Goal: Information Seeking & Learning: Check status

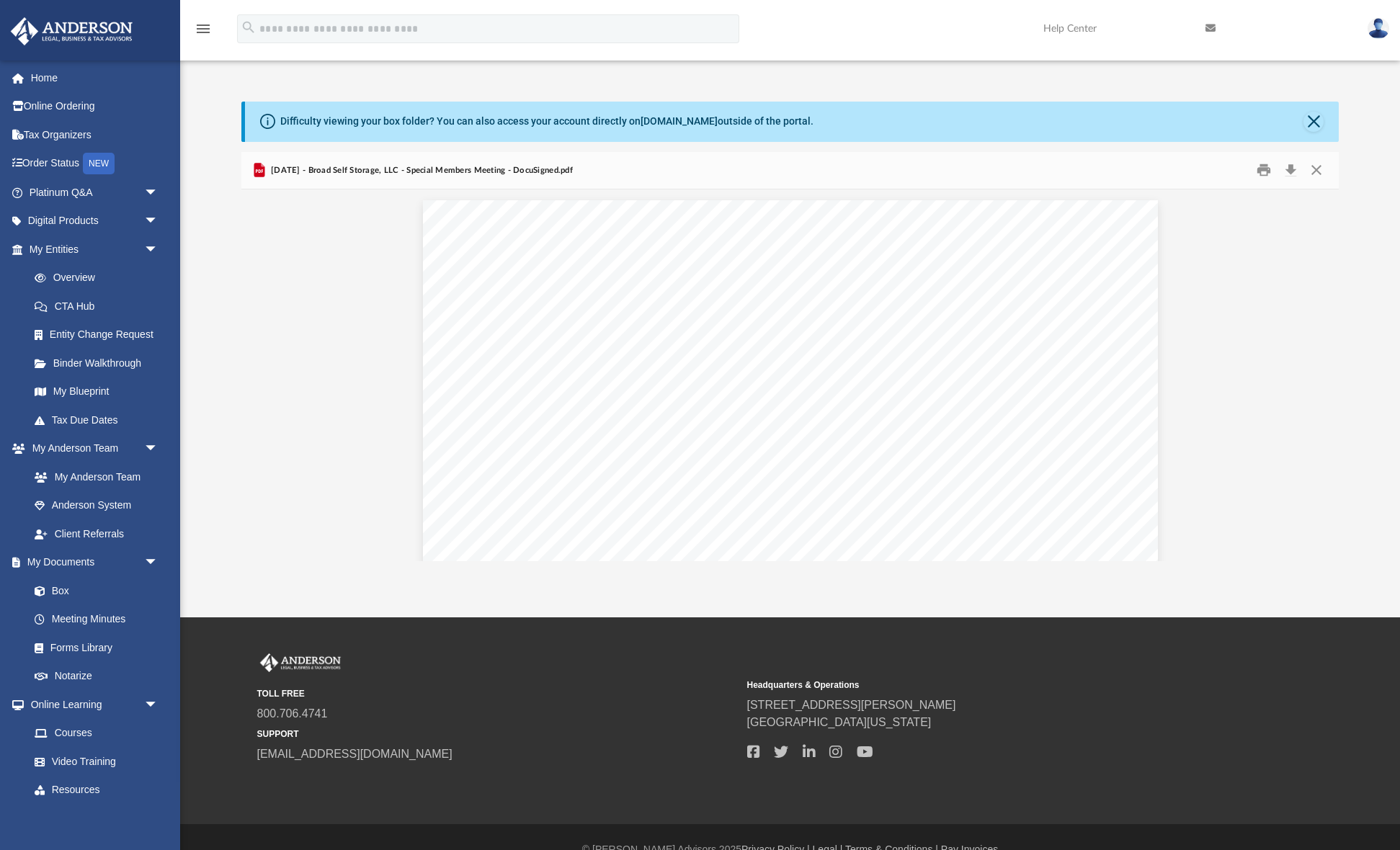
scroll to position [972, 0]
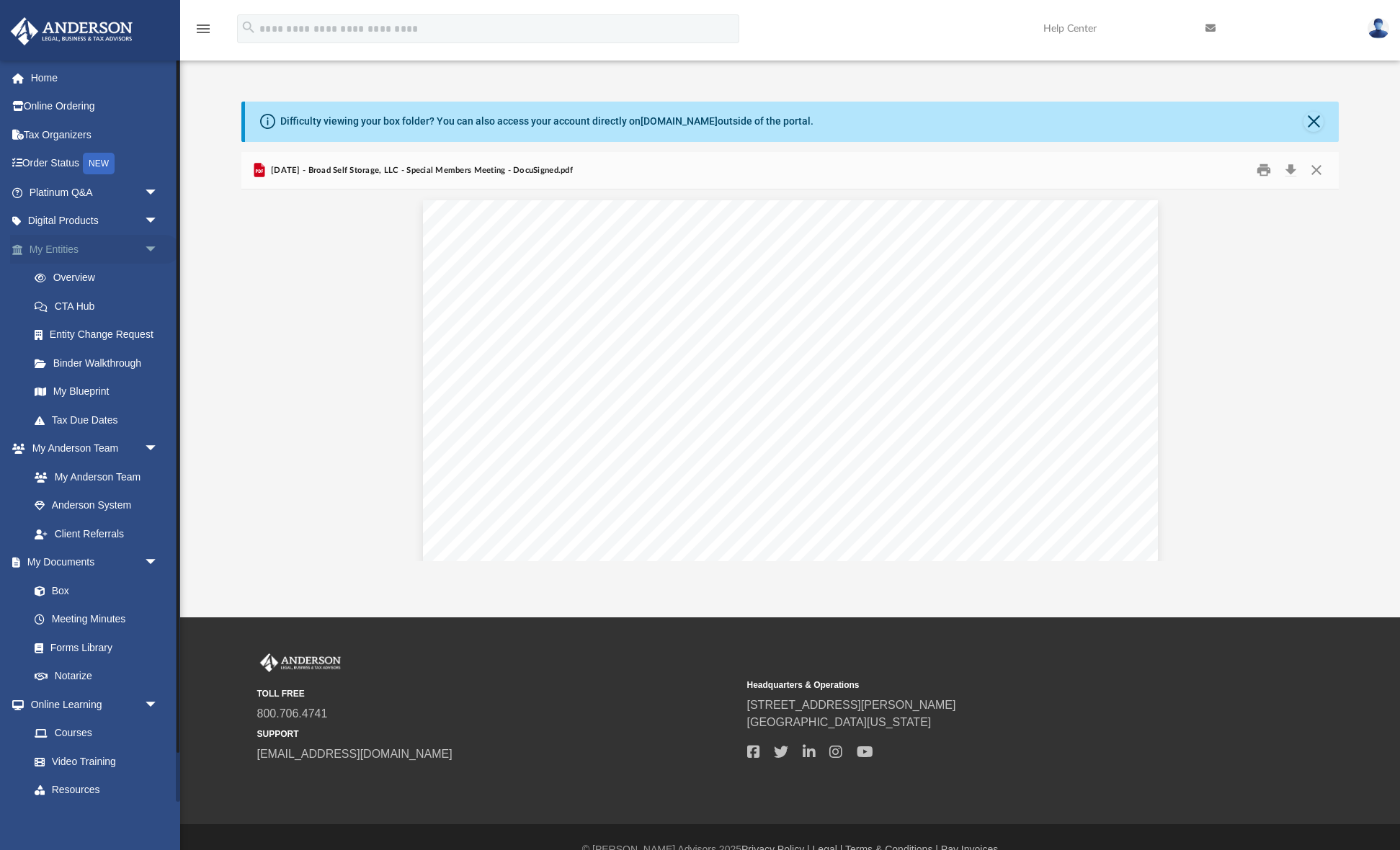
click at [144, 245] on span "arrow_drop_down" at bounding box center [159, 249] width 29 height 30
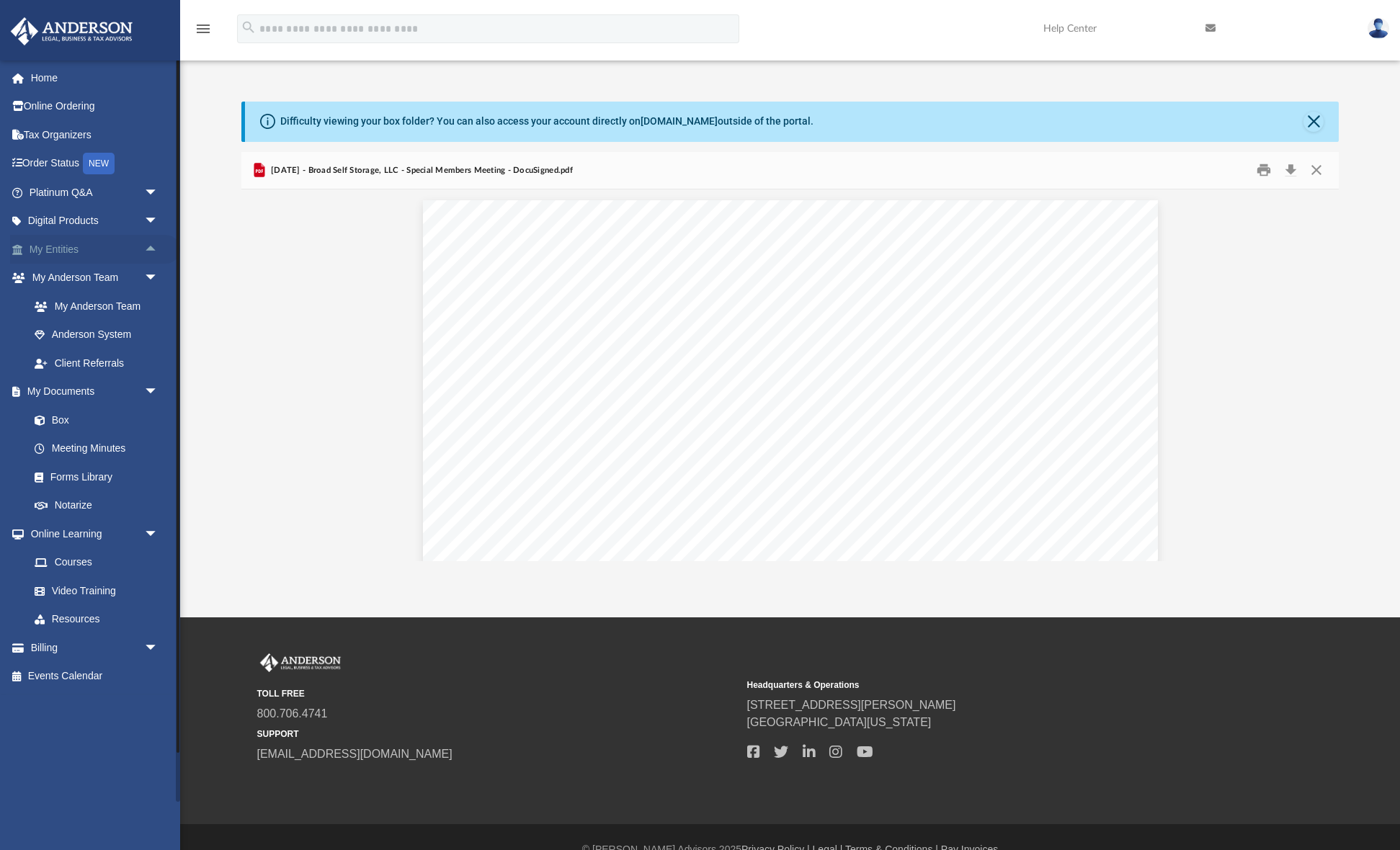
click at [144, 245] on span "arrow_drop_up" at bounding box center [159, 249] width 29 height 30
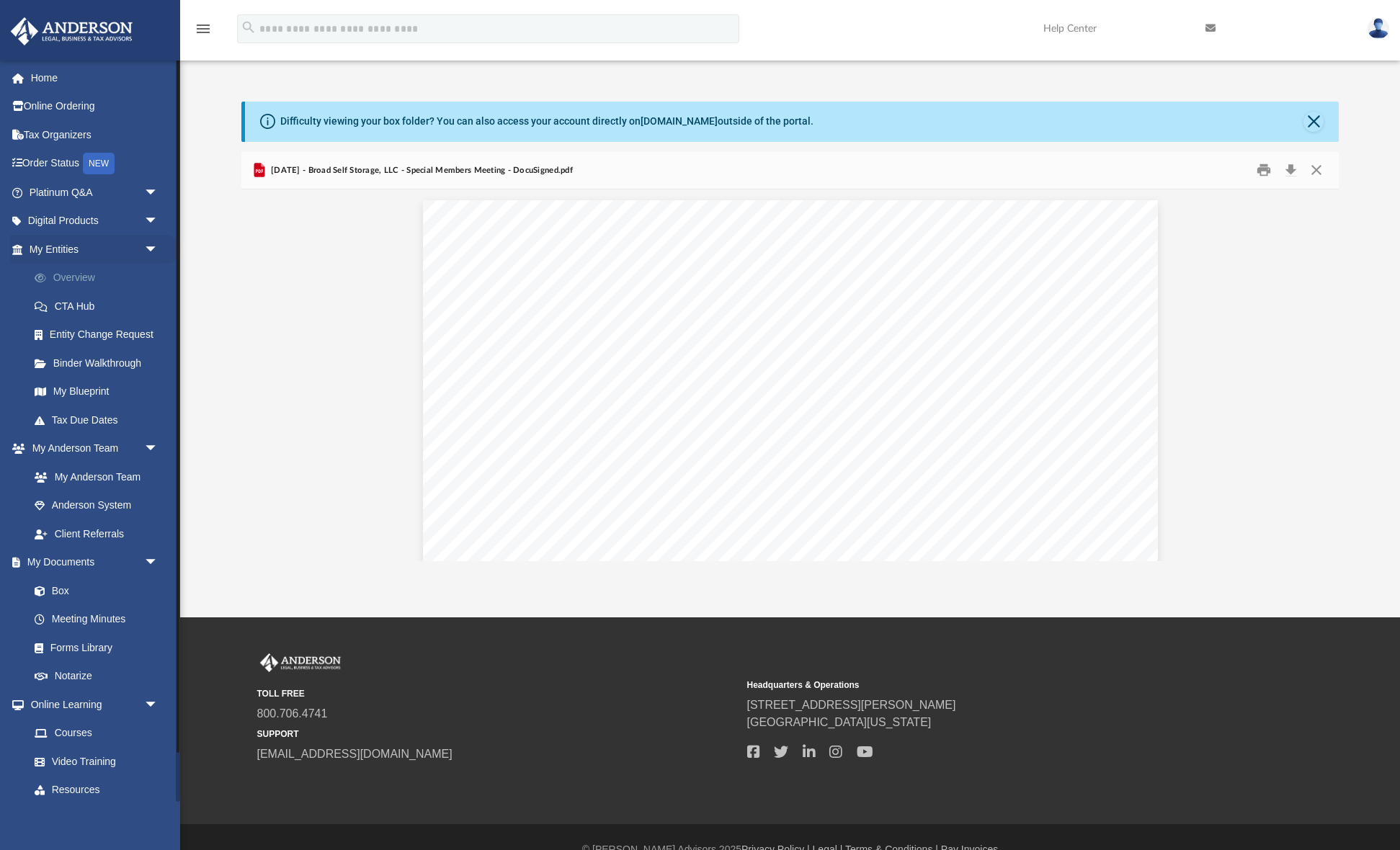
click at [91, 278] on link "Overview" at bounding box center [100, 278] width 160 height 29
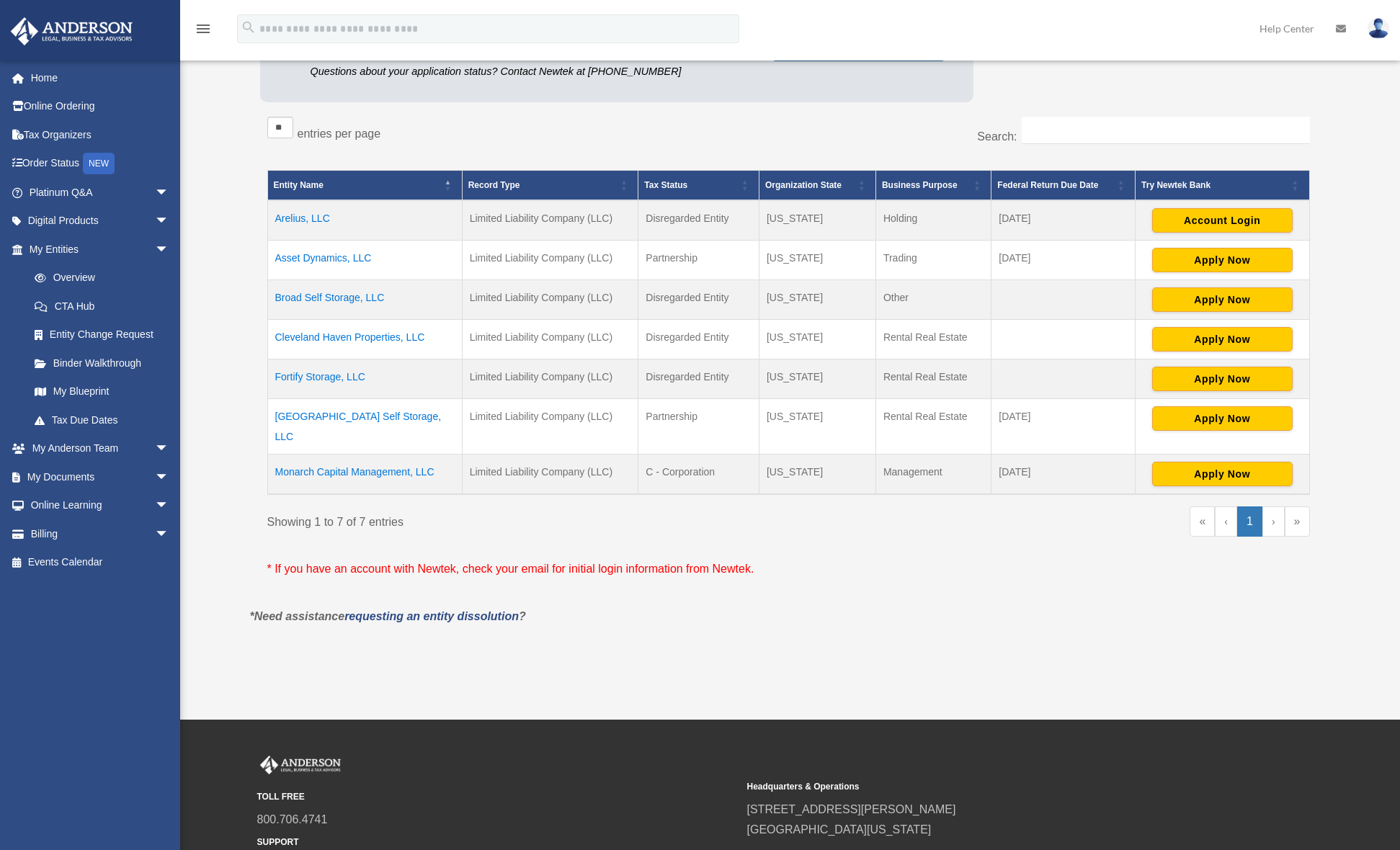
scroll to position [230, 0]
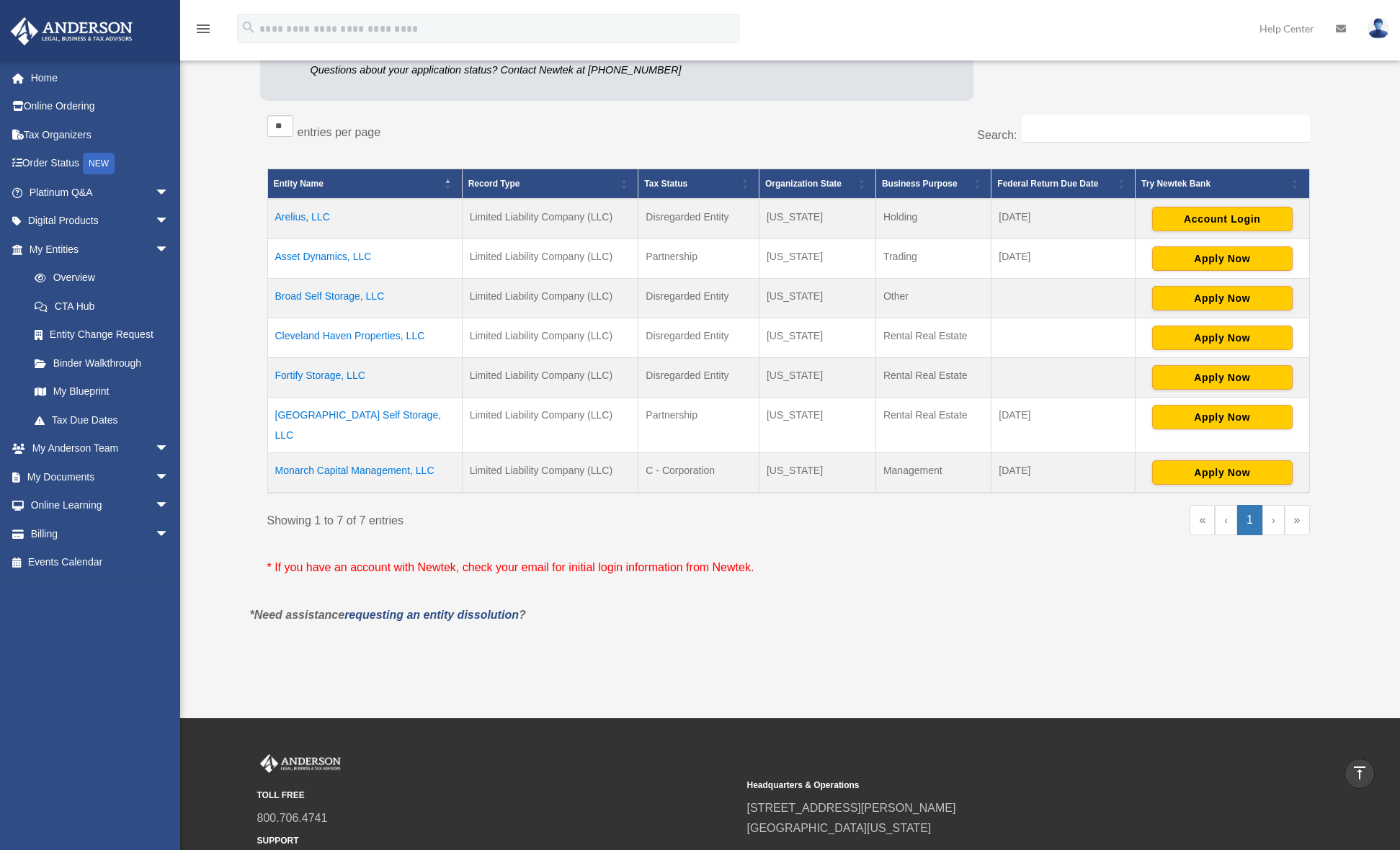
click at [312, 258] on td "Asset Dynamics, LLC" at bounding box center [365, 258] width 195 height 39
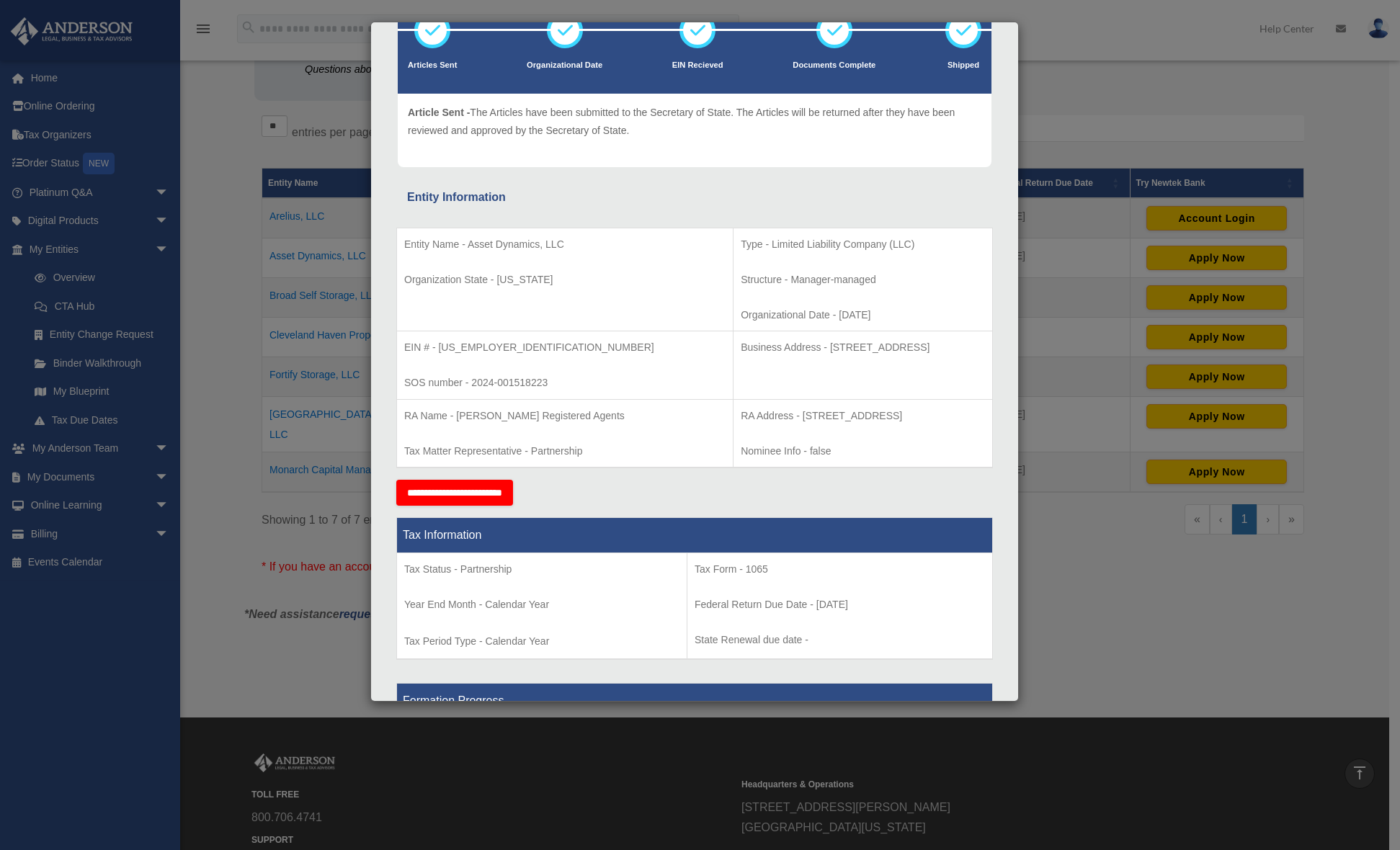
scroll to position [109, 0]
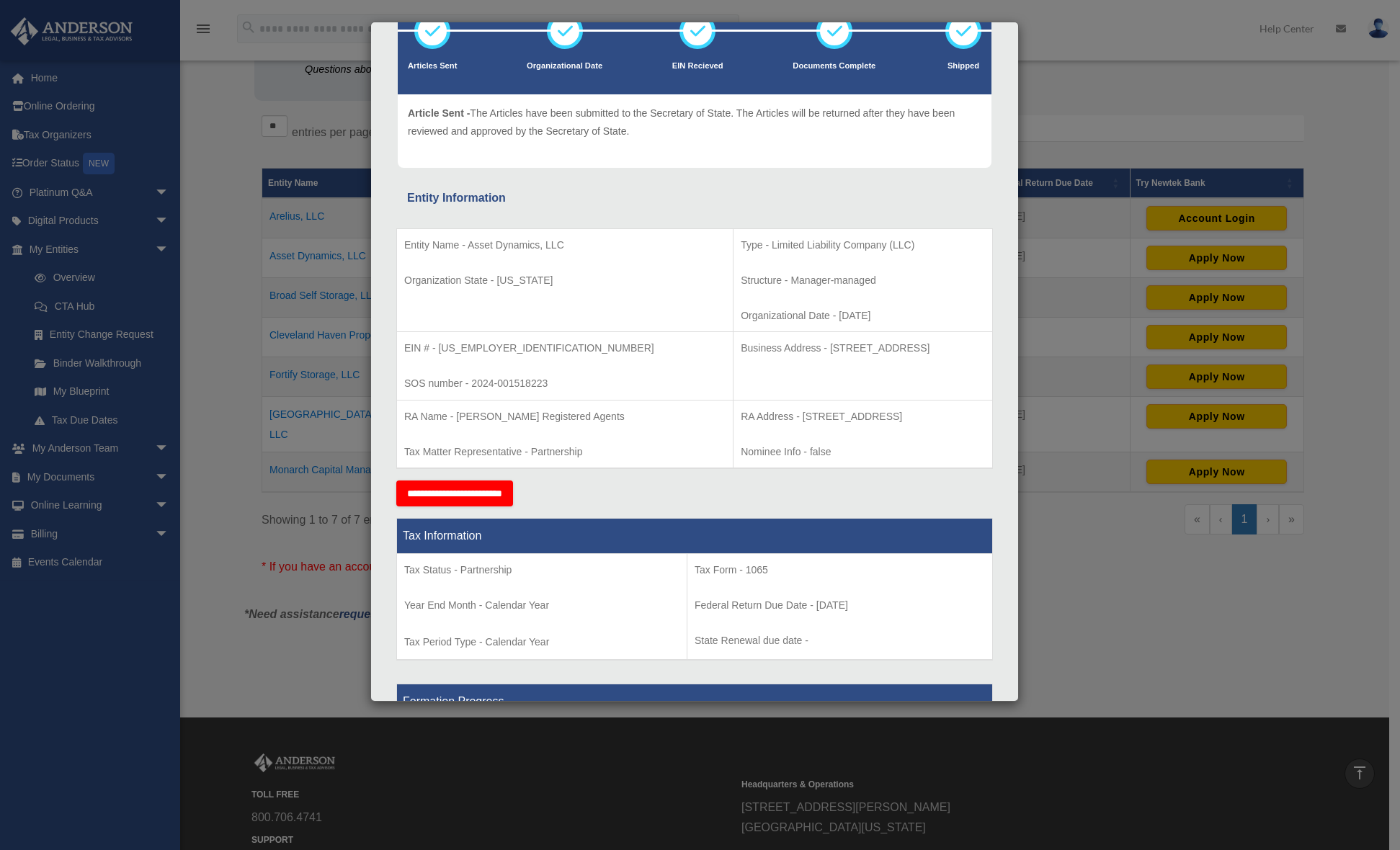
click at [907, 640] on p "State Renewal due date -" at bounding box center [840, 641] width 290 height 18
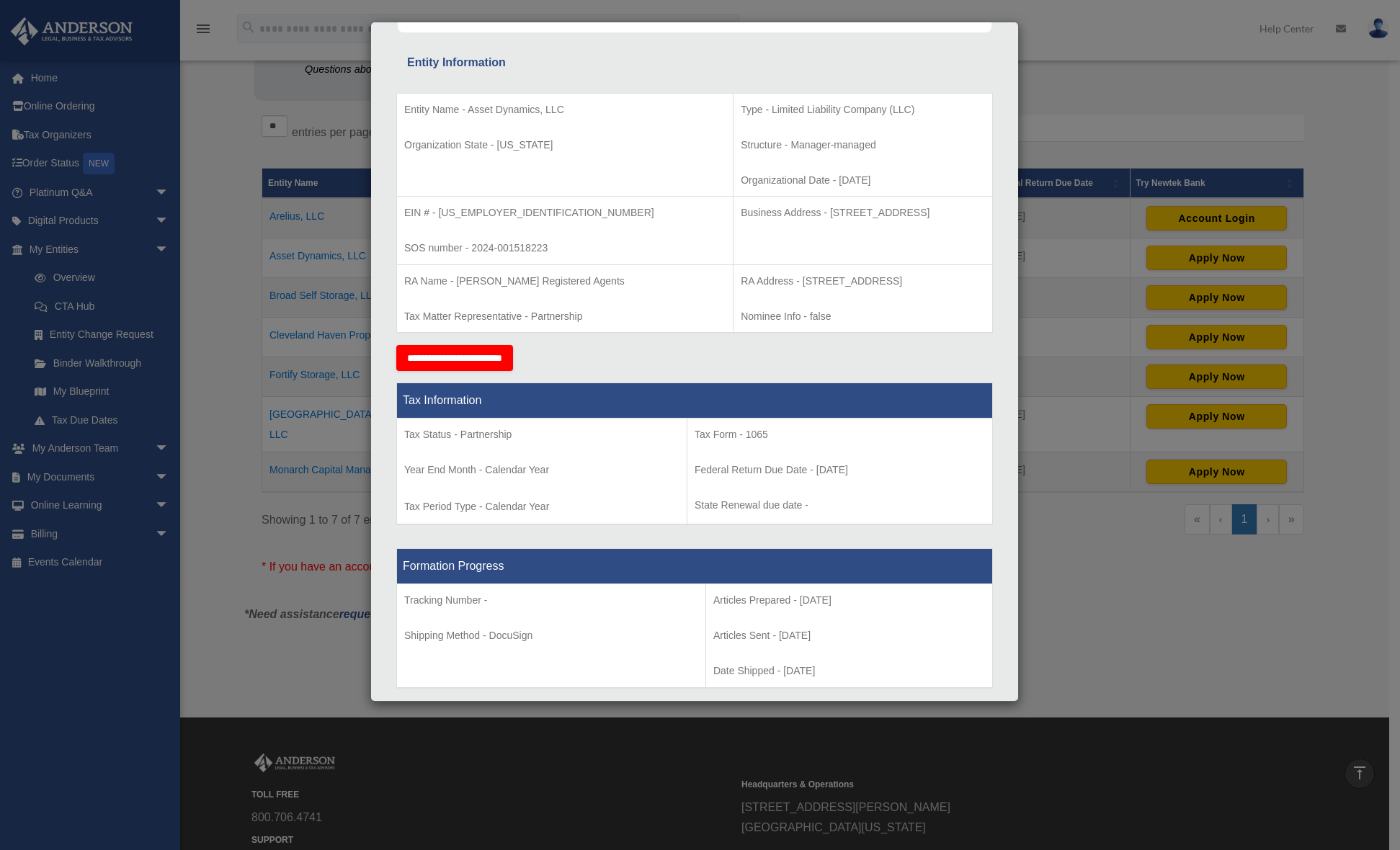
scroll to position [247, 0]
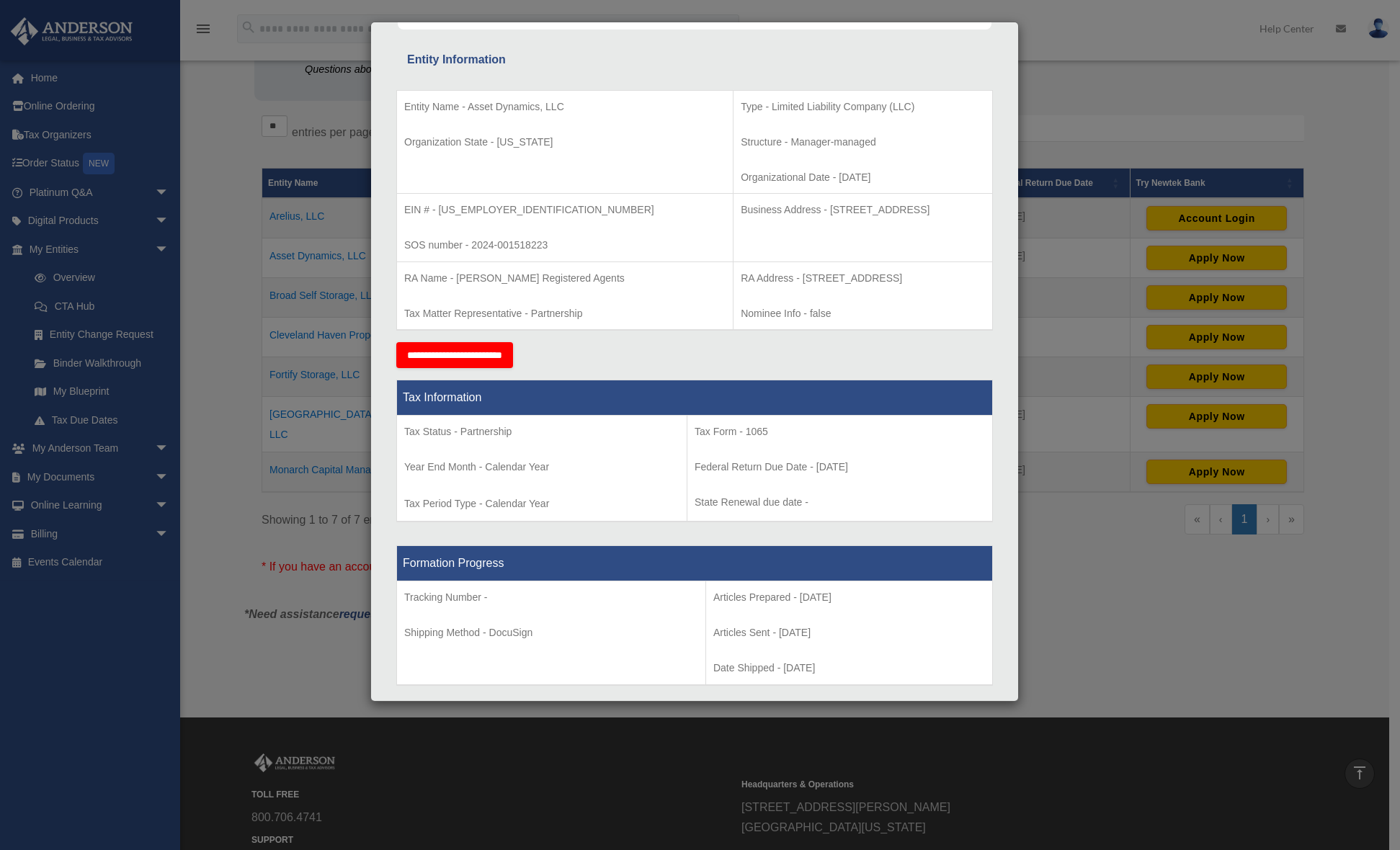
click at [814, 174] on p "Organizational Date - [DATE]" at bounding box center [863, 177] width 244 height 18
click at [784, 61] on div "Entity Information" at bounding box center [694, 60] width 575 height 20
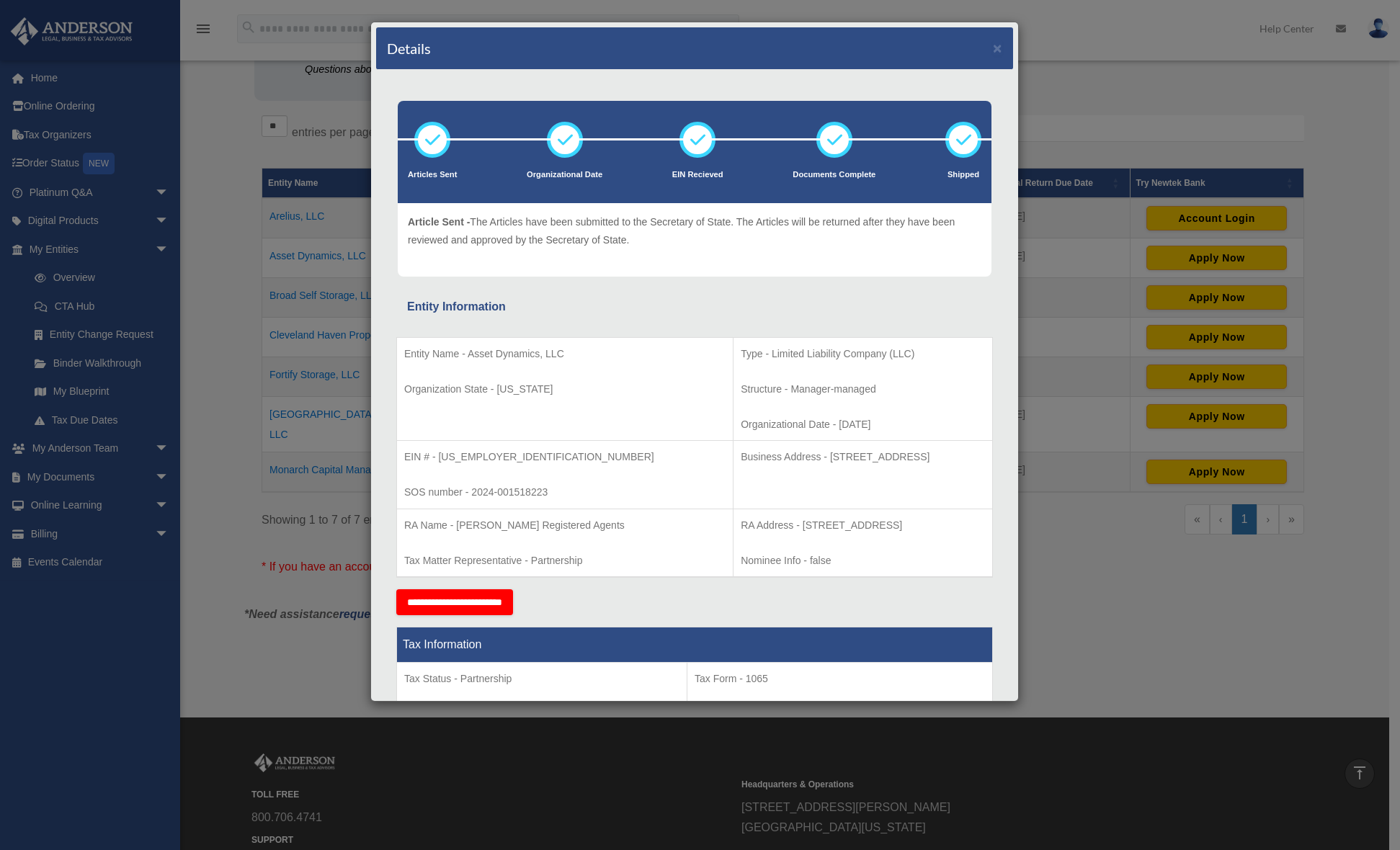
scroll to position [0, 0]
click at [992, 44] on div "Details ×" at bounding box center [695, 49] width 637 height 42
click at [993, 52] on button "×" at bounding box center [998, 47] width 9 height 15
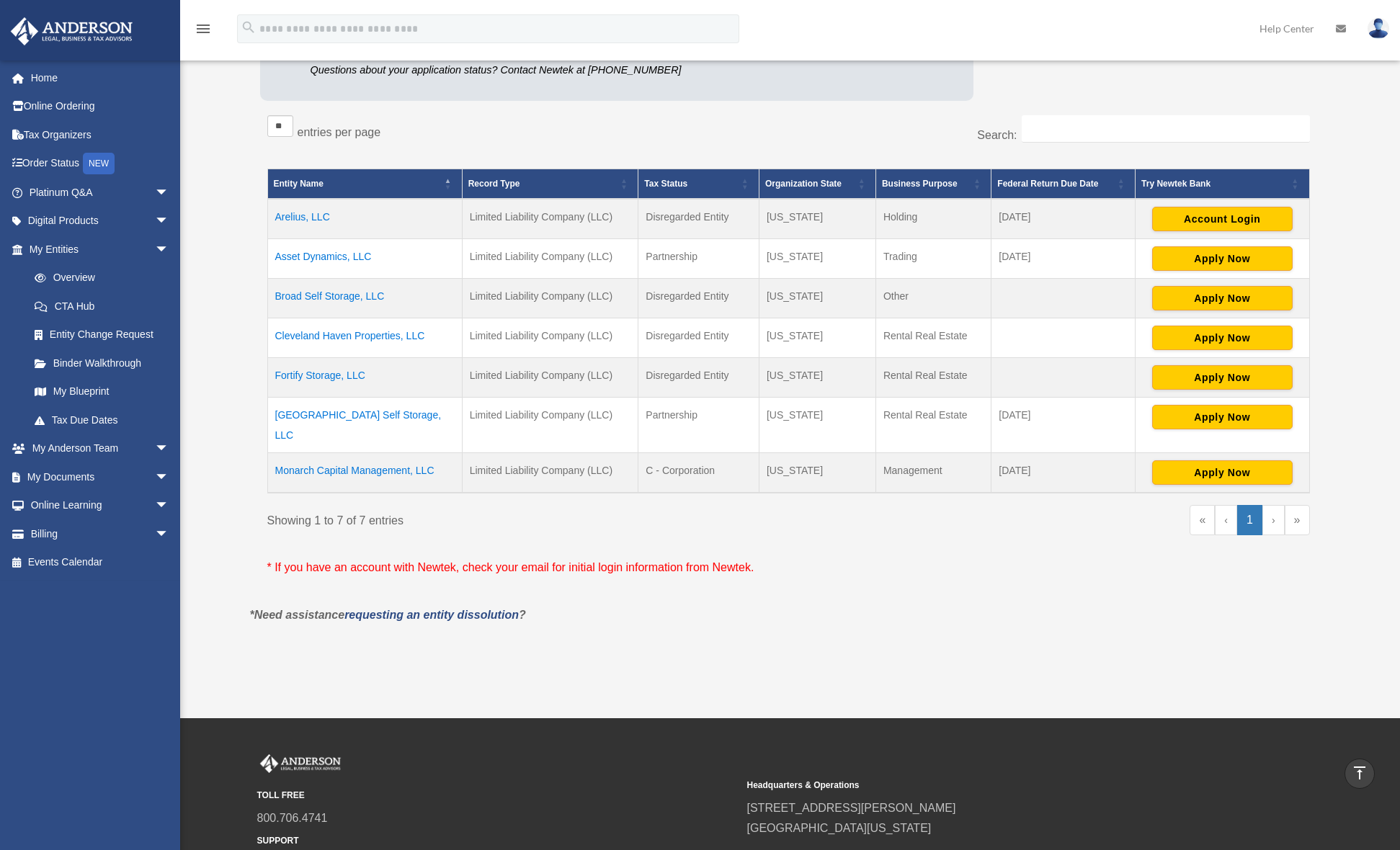
click at [329, 292] on td "Broad Self Storage, LLC" at bounding box center [365, 297] width 195 height 39
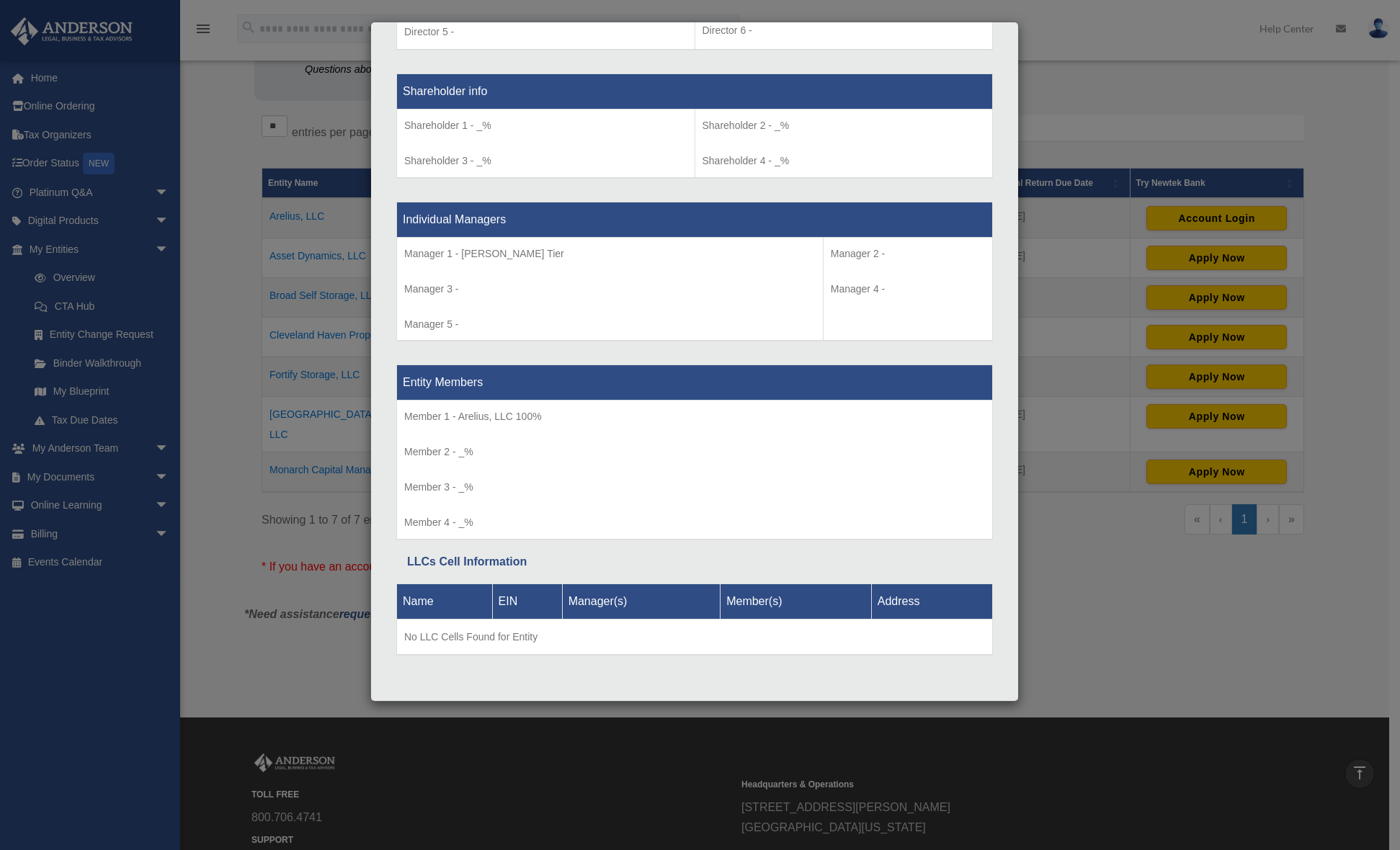
scroll to position [1175, 0]
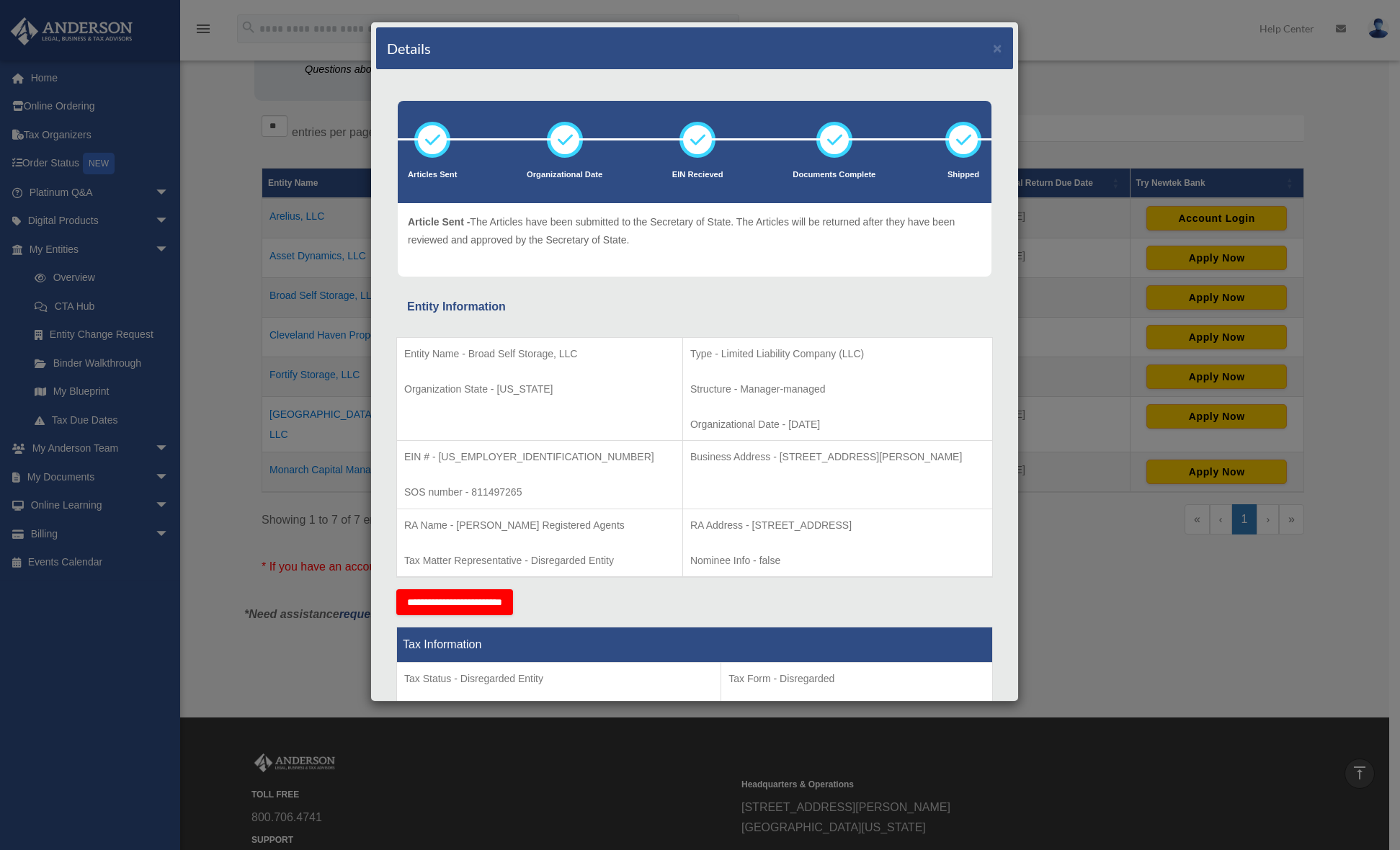
scroll to position [0, 0]
click at [993, 50] on button "×" at bounding box center [998, 47] width 9 height 15
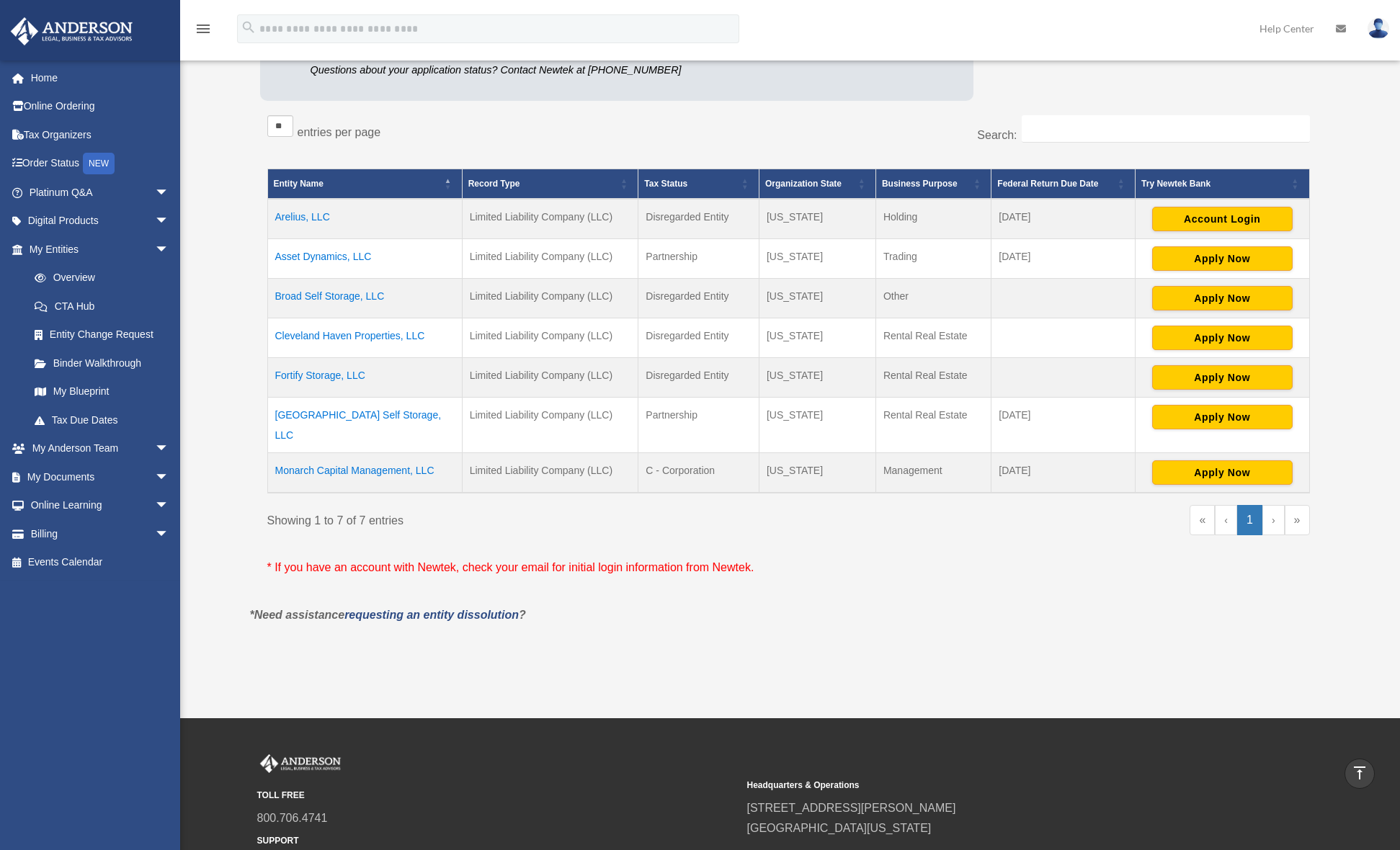
click at [340, 453] on td "Monarch Capital Management, LLC" at bounding box center [365, 472] width 195 height 40
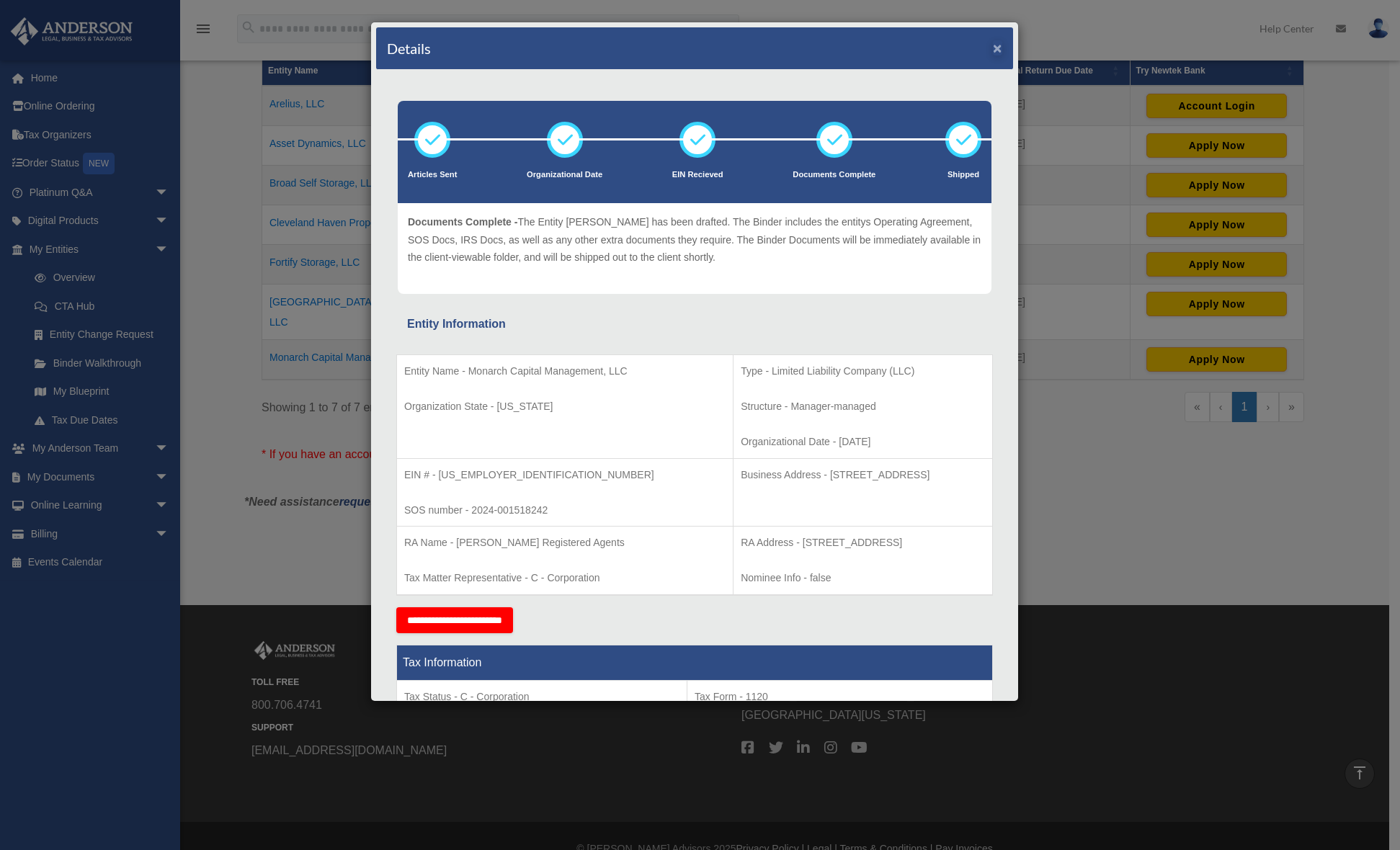
click at [993, 44] on button "×" at bounding box center [998, 47] width 9 height 15
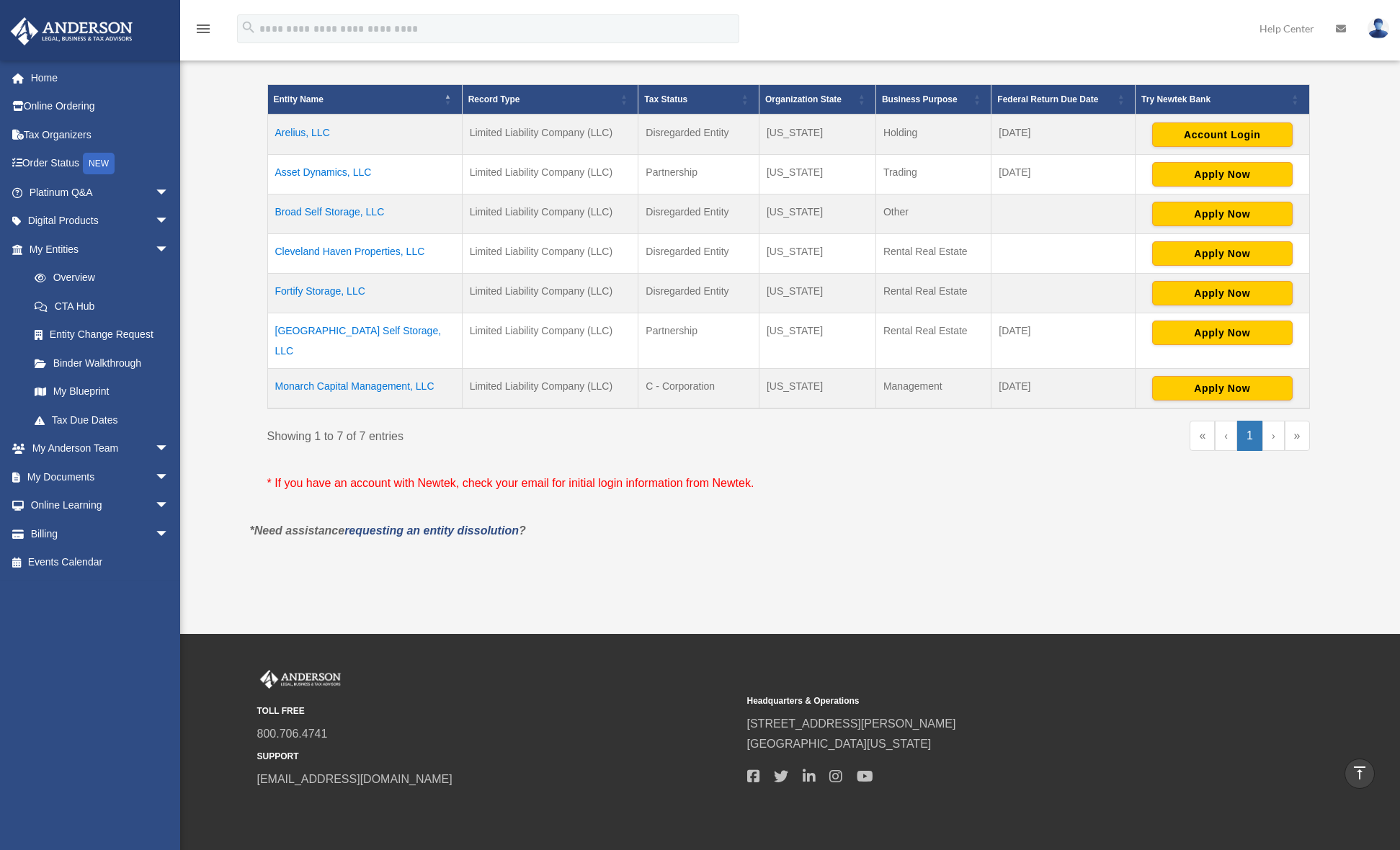
scroll to position [315, 0]
click at [336, 292] on td "Fortify Storage, LLC" at bounding box center [365, 292] width 195 height 39
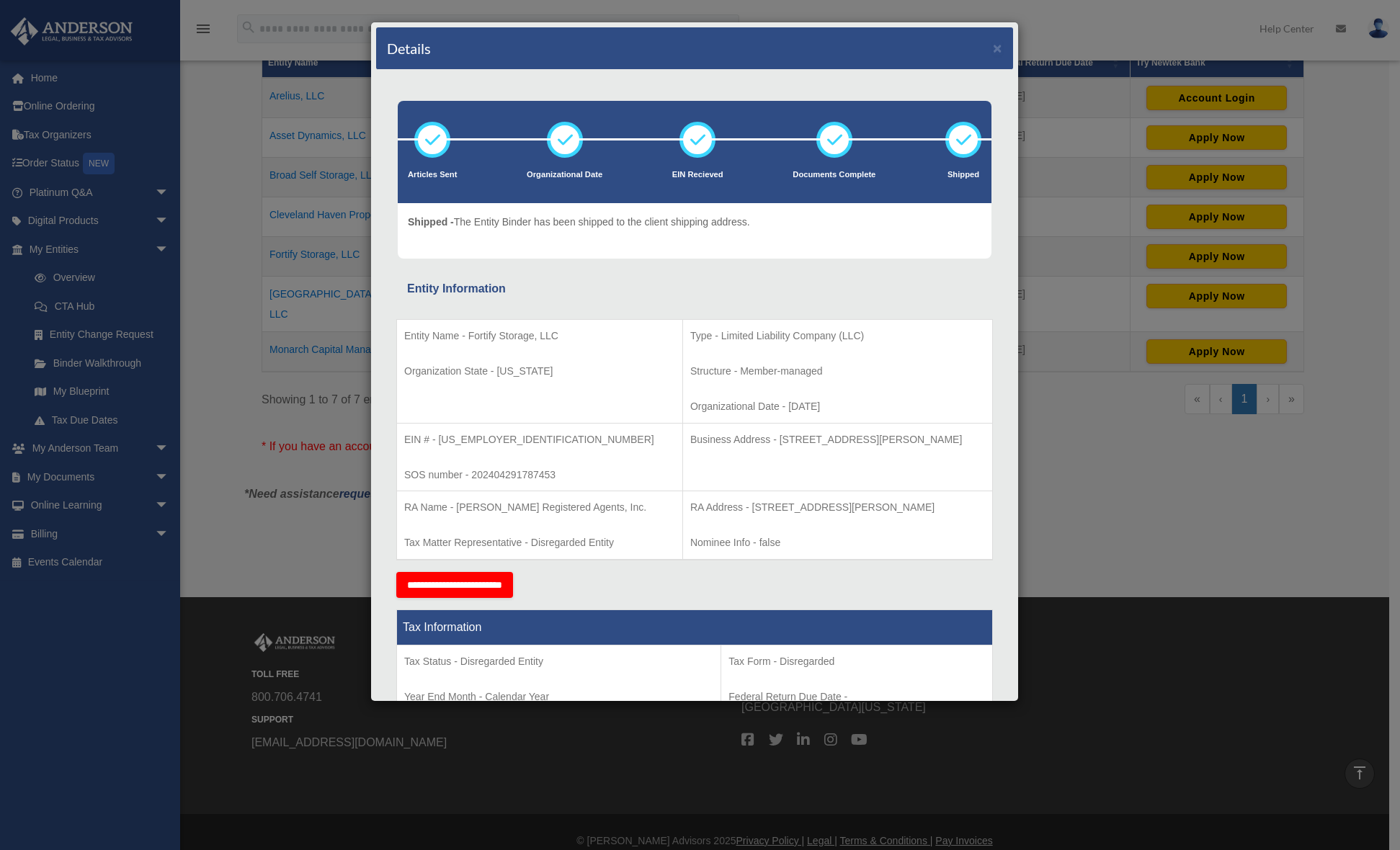
scroll to position [0, 0]
click at [993, 46] on button "×" at bounding box center [998, 47] width 9 height 15
